Goal: Information Seeking & Learning: Learn about a topic

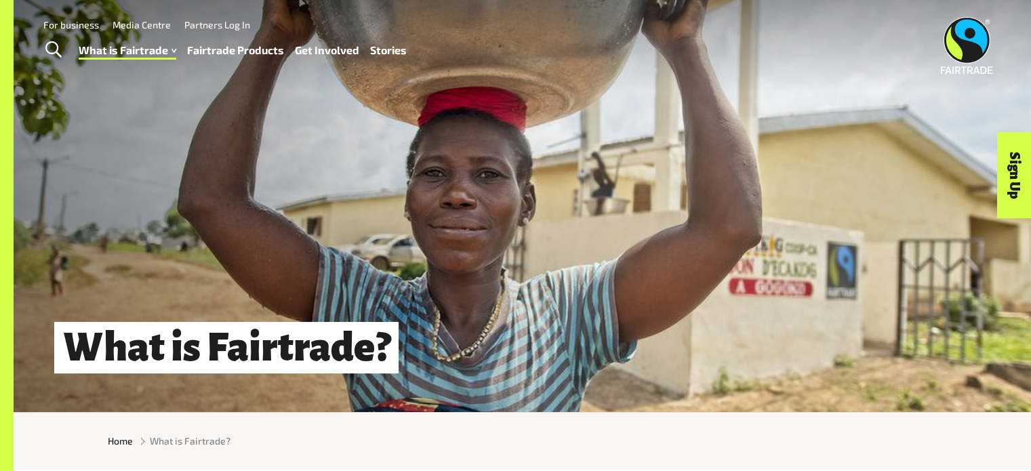
click at [239, 51] on link "Fairtrade Products" at bounding box center [235, 51] width 97 height 20
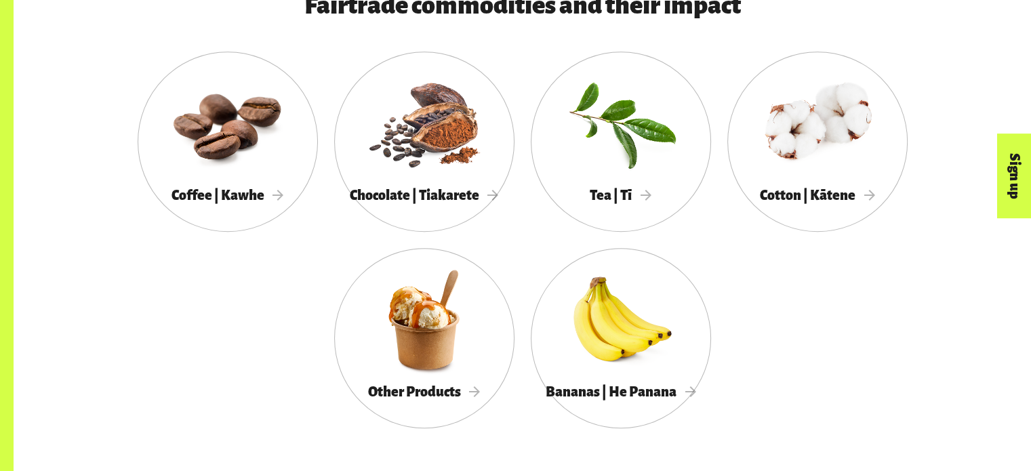
scroll to position [783, 0]
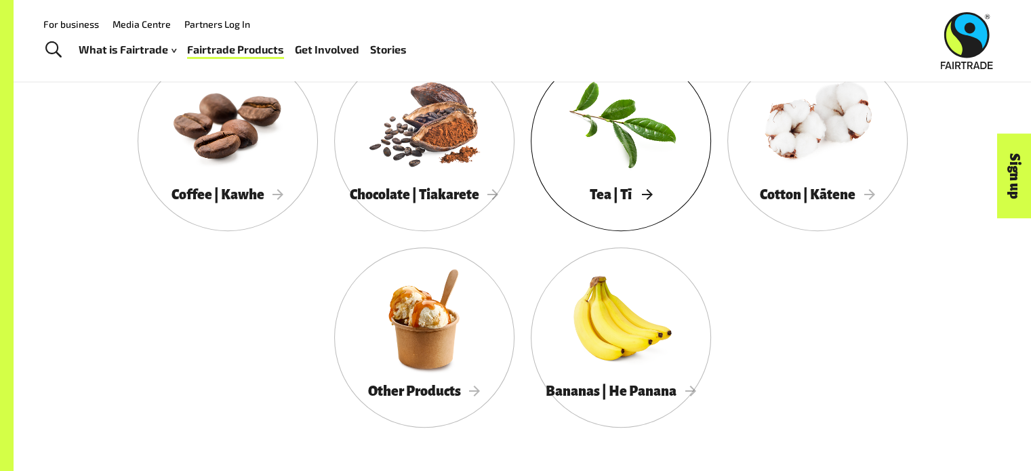
click at [598, 184] on div "Tea | Tī" at bounding box center [621, 195] width 180 height 28
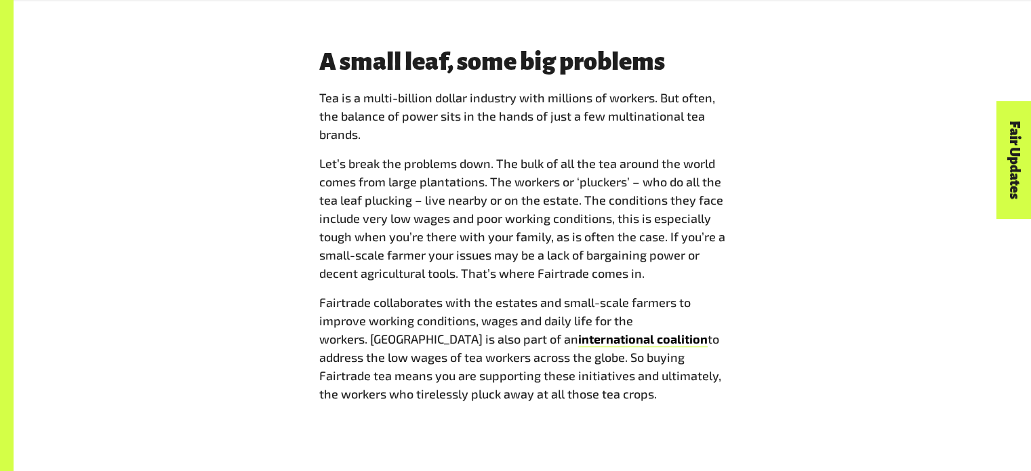
scroll to position [1063, 0]
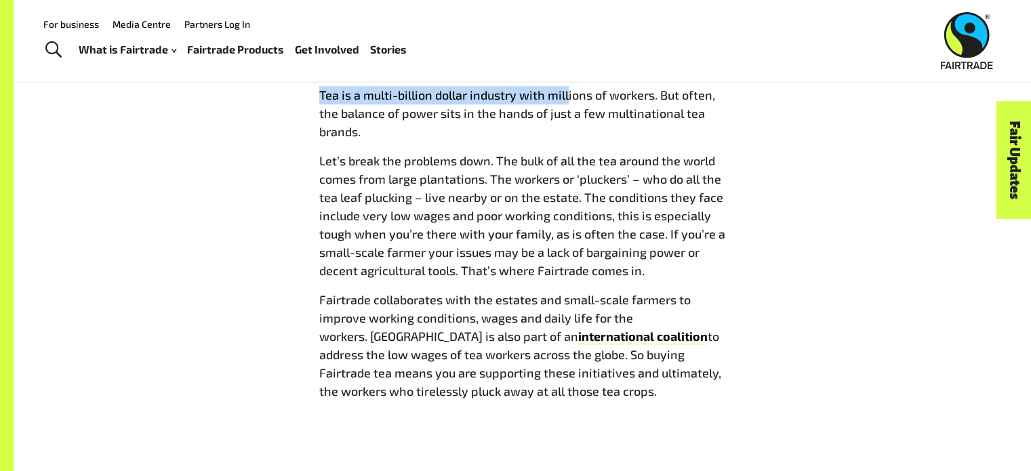
drag, startPoint x: 314, startPoint y: 92, endPoint x: 567, endPoint y: 108, distance: 252.6
click at [567, 108] on div "A small leaf, some big problems Tea is a multi-billion dollar industry with mil…" at bounding box center [522, 228] width 423 height 366
click at [567, 108] on p "Tea is a multi-billion dollar industry with millions of workers. But often, the…" at bounding box center [522, 113] width 407 height 55
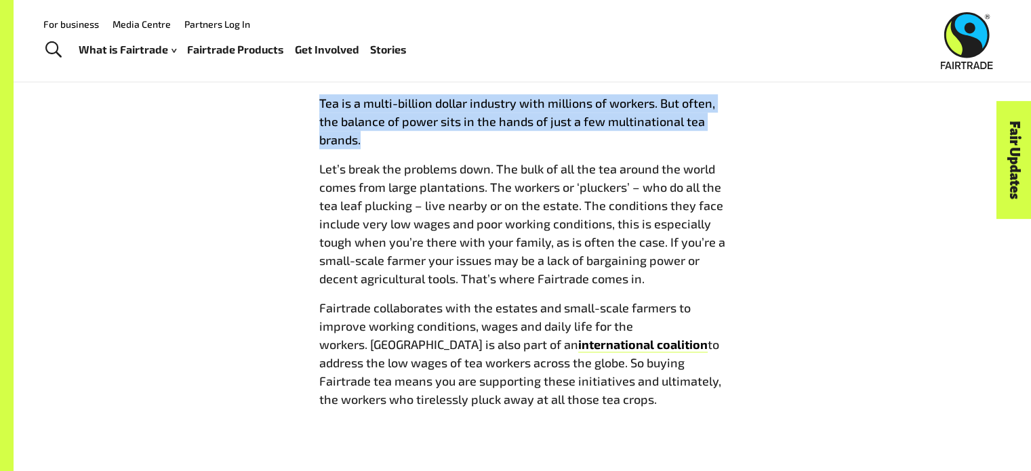
drag, startPoint x: 306, startPoint y: 105, endPoint x: 505, endPoint y: 157, distance: 205.1
click at [505, 157] on div "A small leaf, some big problems Tea is a multi-billion dollar industry with mil…" at bounding box center [523, 237] width 846 height 366
click at [505, 157] on span "Tea is a multi-billion dollar industry with millions of workers. But often, the…" at bounding box center [522, 251] width 407 height 314
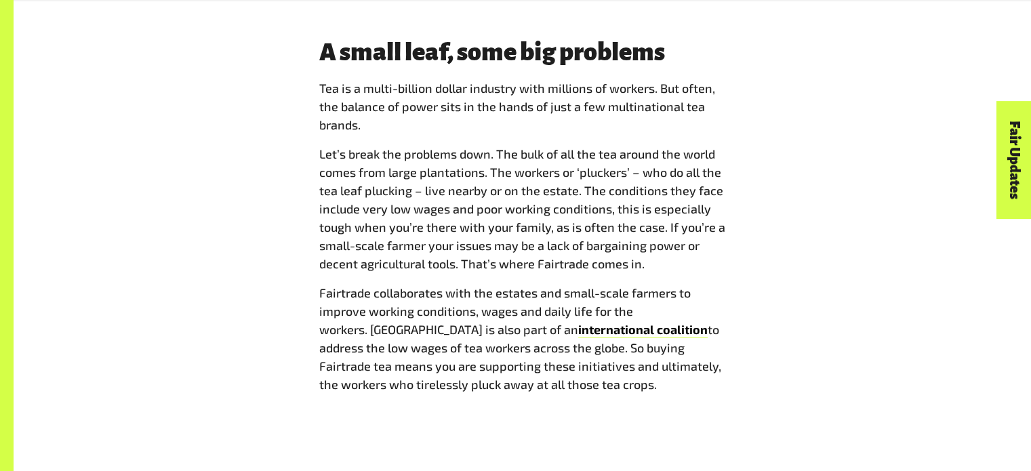
scroll to position [1070, 0]
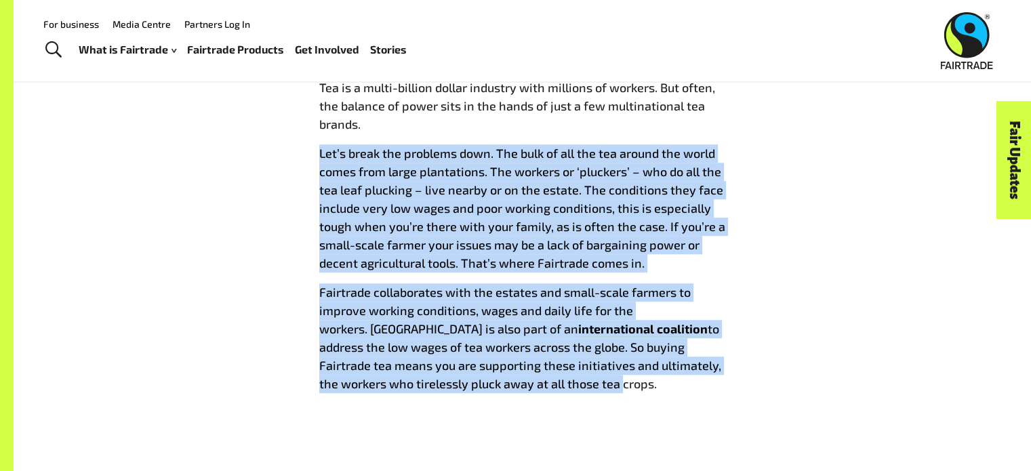
drag, startPoint x: 314, startPoint y: 146, endPoint x: 549, endPoint y: 385, distance: 334.5
click at [549, 385] on div "A small leaf, some big problems Tea is a multi-billion dollar industry with mil…" at bounding box center [522, 221] width 423 height 366
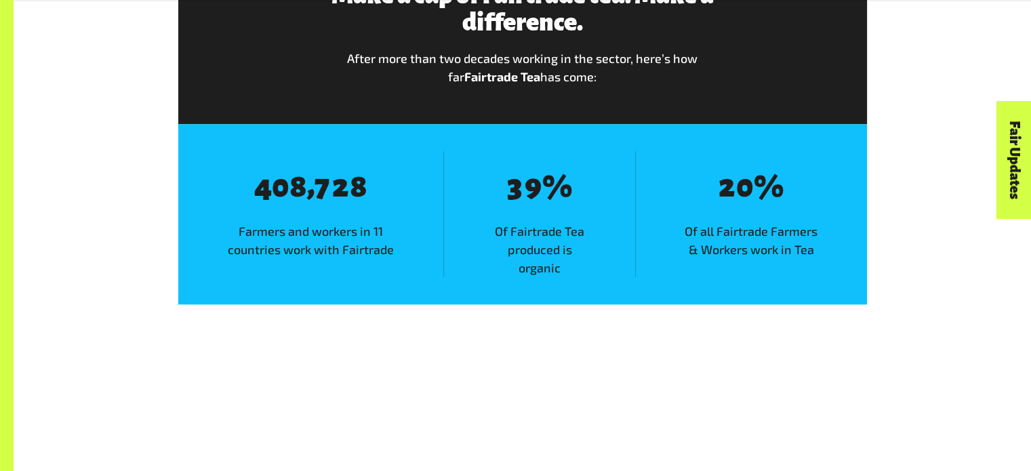
scroll to position [1607, 0]
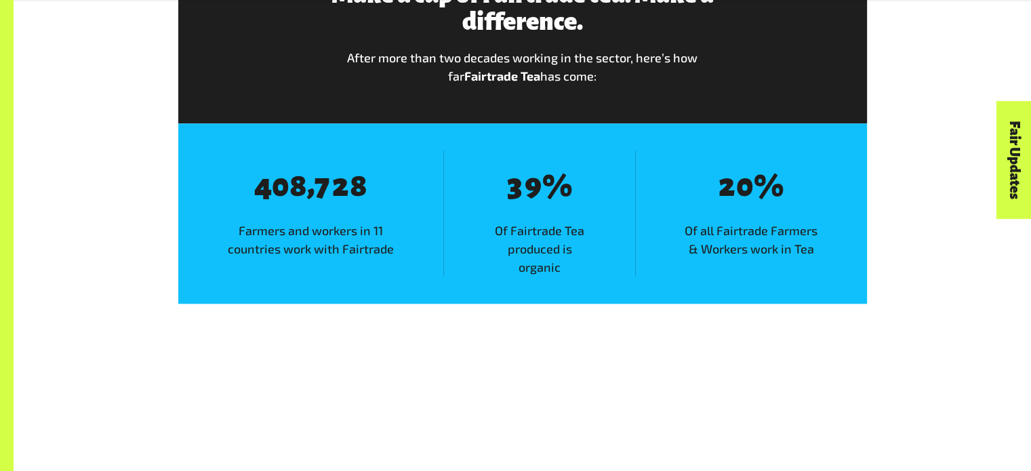
click at [512, 347] on div "Make a cup of Fairtrade tea. Make a difference. After more than two decades wor…" at bounding box center [522, 129] width 1017 height 436
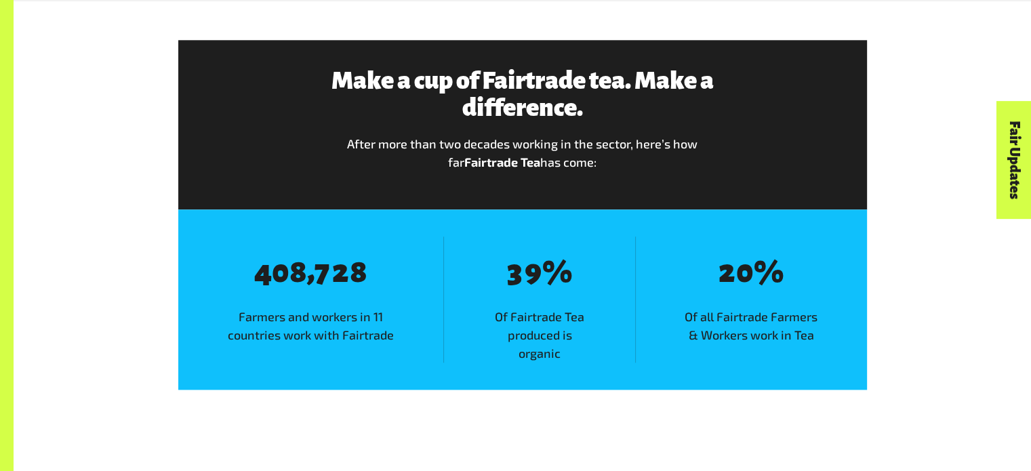
scroll to position [1521, 0]
click at [260, 276] on span "4" at bounding box center [263, 272] width 18 height 34
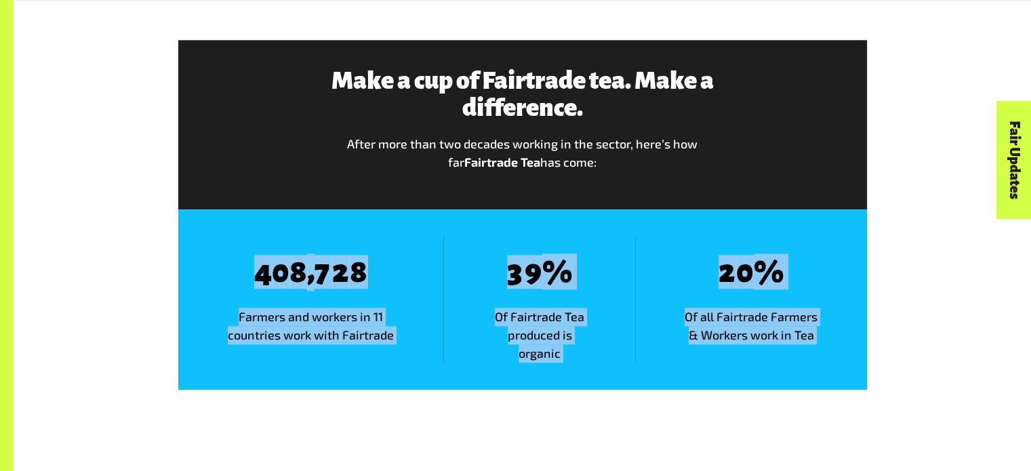
drag, startPoint x: 260, startPoint y: 276, endPoint x: 825, endPoint y: 342, distance: 569.0
click at [825, 342] on div "8 4 8 0 8 8 , 8 7 8 2 8 8 Farmers and workers in 11 countries work with Fairtra…" at bounding box center [522, 299] width 689 height 180
click at [825, 342] on span "Of all Fairtrade Farmers & Workers work in Tea" at bounding box center [751, 326] width 230 height 37
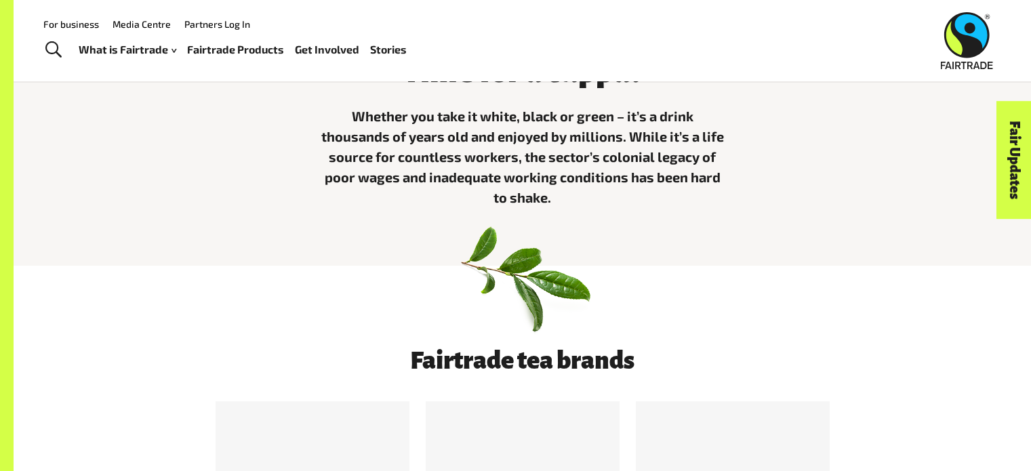
scroll to position [415, 0]
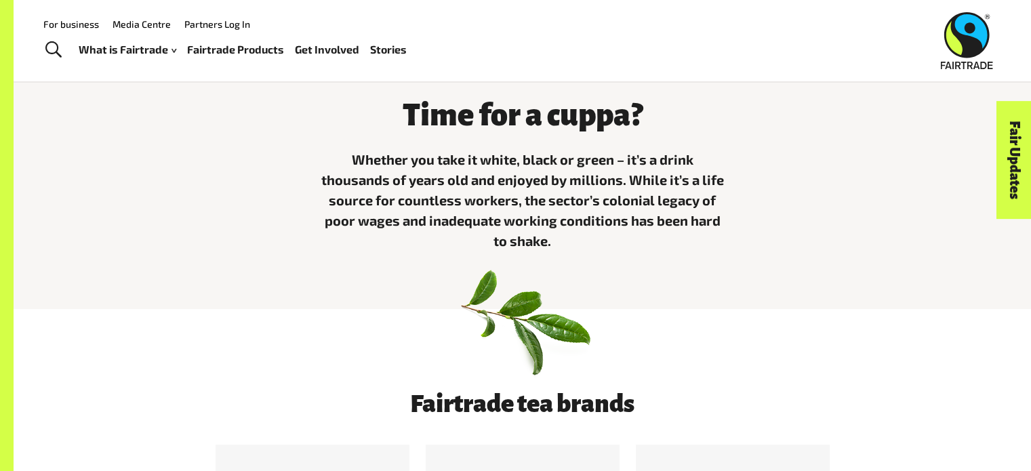
click at [248, 50] on link "Fairtrade Products" at bounding box center [235, 50] width 97 height 20
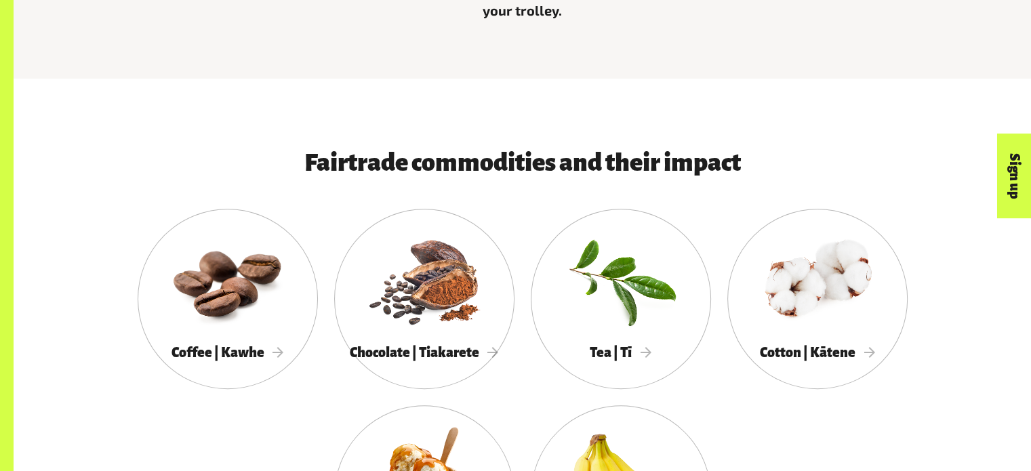
scroll to position [633, 0]
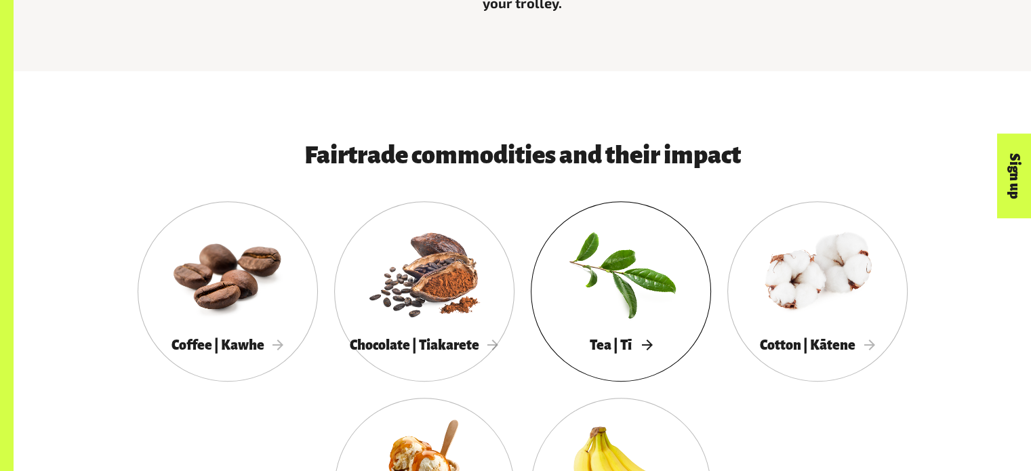
click at [624, 300] on div at bounding box center [621, 272] width 180 height 117
